Goal: Find specific page/section: Find specific page/section

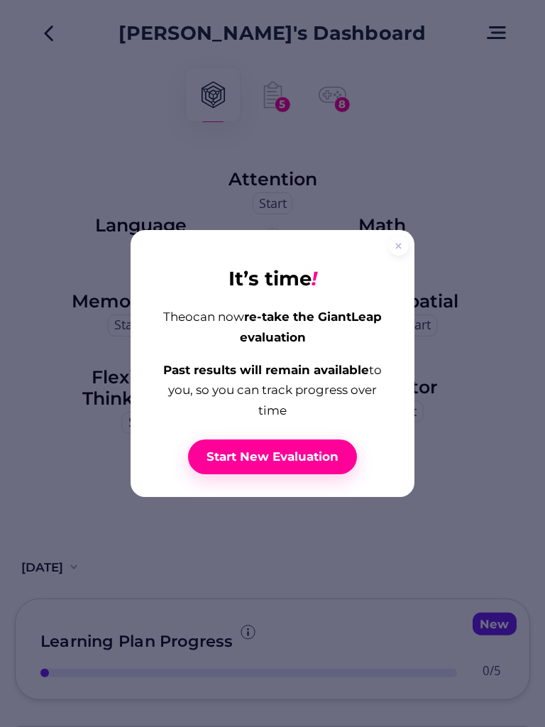
click at [396, 254] on div at bounding box center [399, 246] width 20 height 20
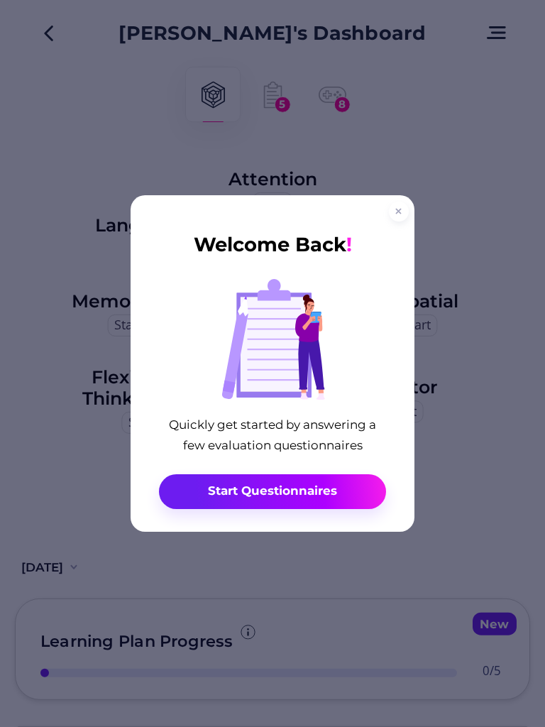
click at [395, 217] on div at bounding box center [399, 212] width 20 height 20
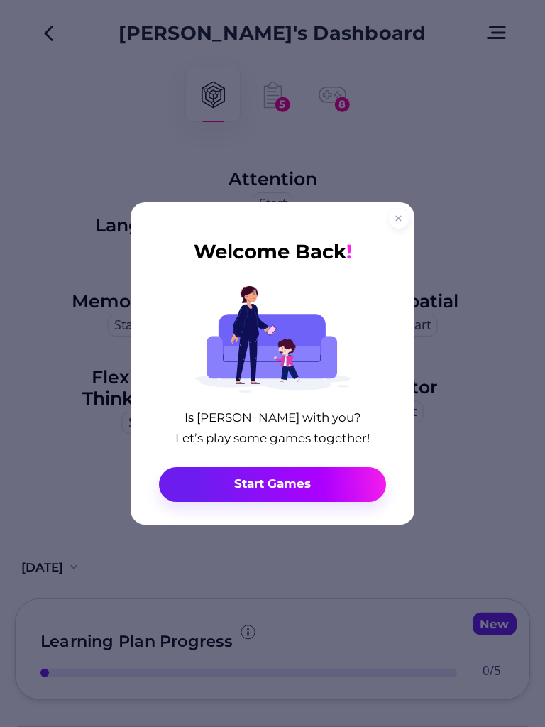
click at [396, 223] on div at bounding box center [399, 219] width 20 height 20
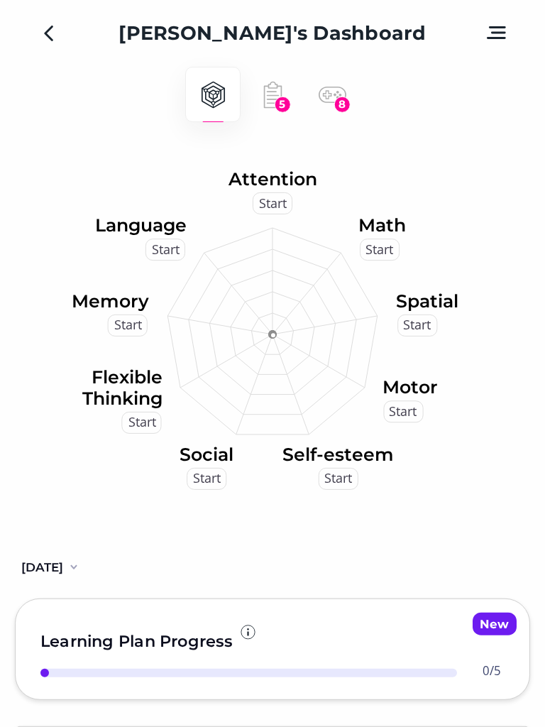
click at [277, 107] on div "5" at bounding box center [282, 105] width 16 height 16
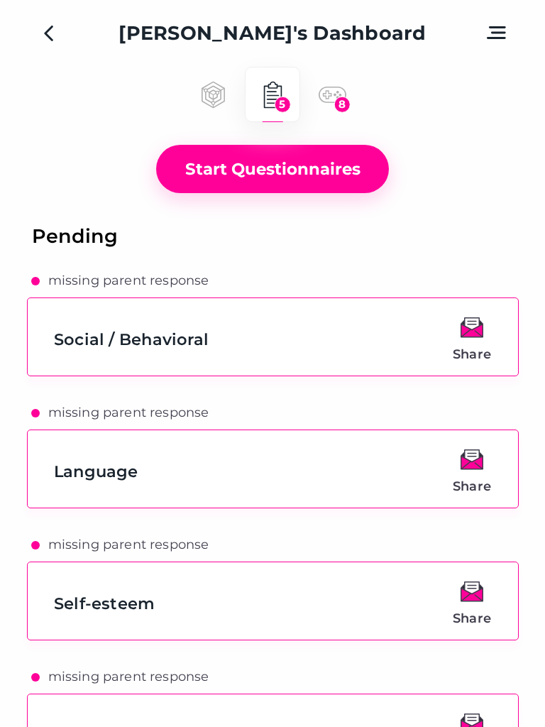
click at [339, 109] on div "8" at bounding box center [342, 105] width 16 height 16
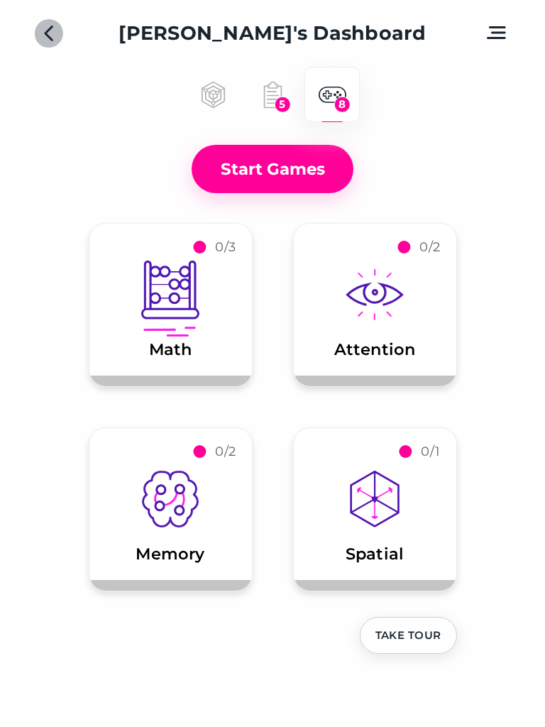
click at [50, 36] on icon "Back" at bounding box center [49, 33] width 21 height 21
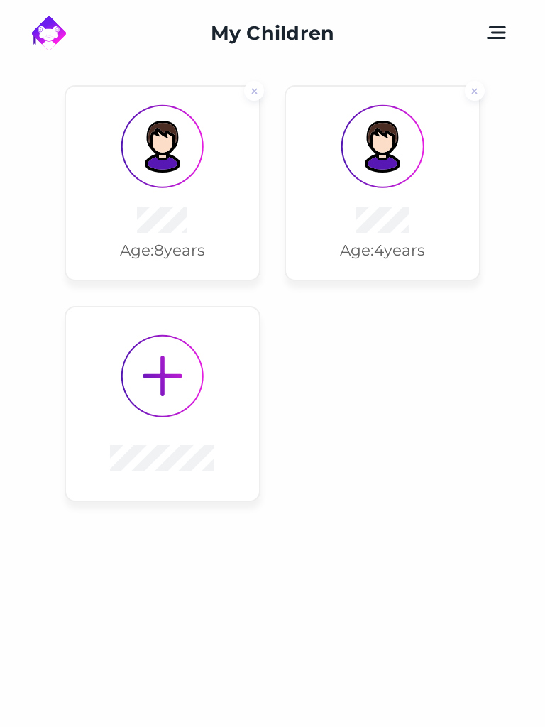
click at [153, 195] on div "Age: [DEMOGRAPHIC_DATA] years" at bounding box center [162, 183] width 193 height 193
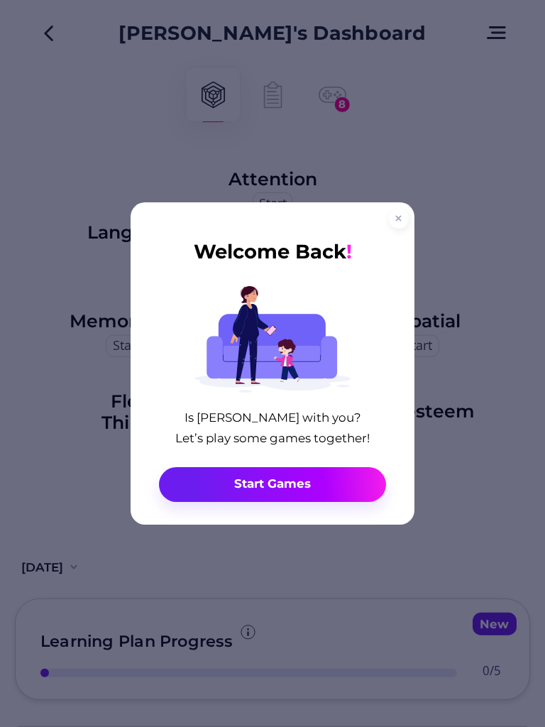
click at [398, 221] on div at bounding box center [399, 219] width 20 height 20
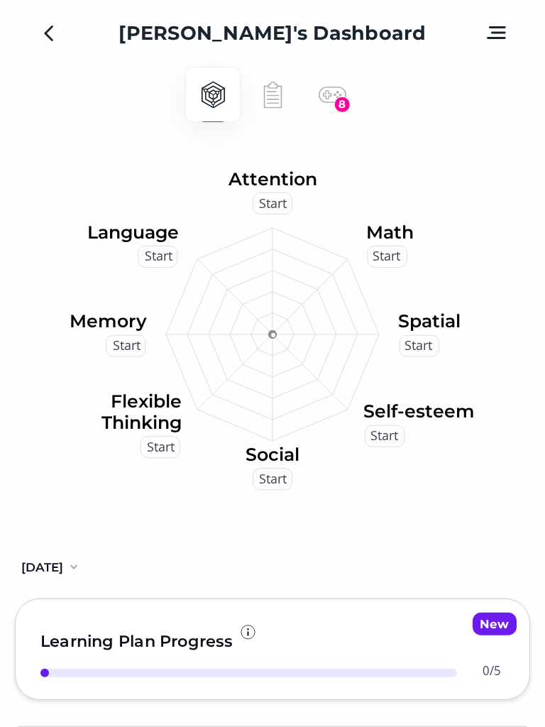
click at [335, 102] on div "8" at bounding box center [342, 105] width 16 height 16
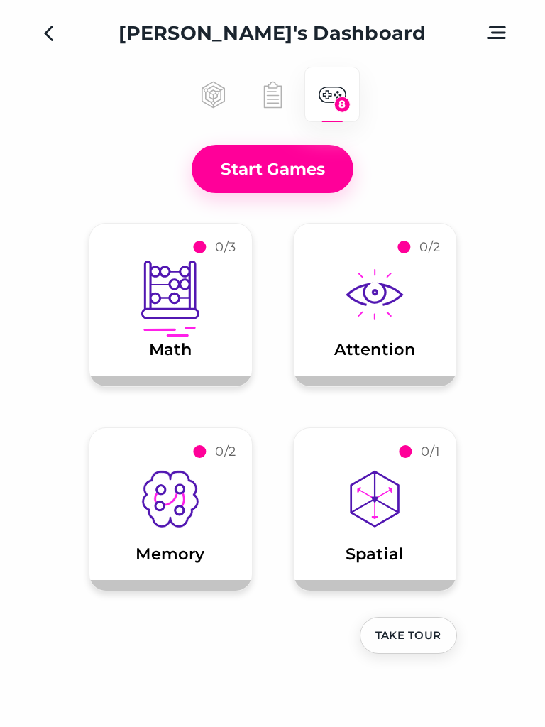
click at [205, 99] on icon at bounding box center [213, 95] width 22 height 26
